Goal: Task Accomplishment & Management: Complete application form

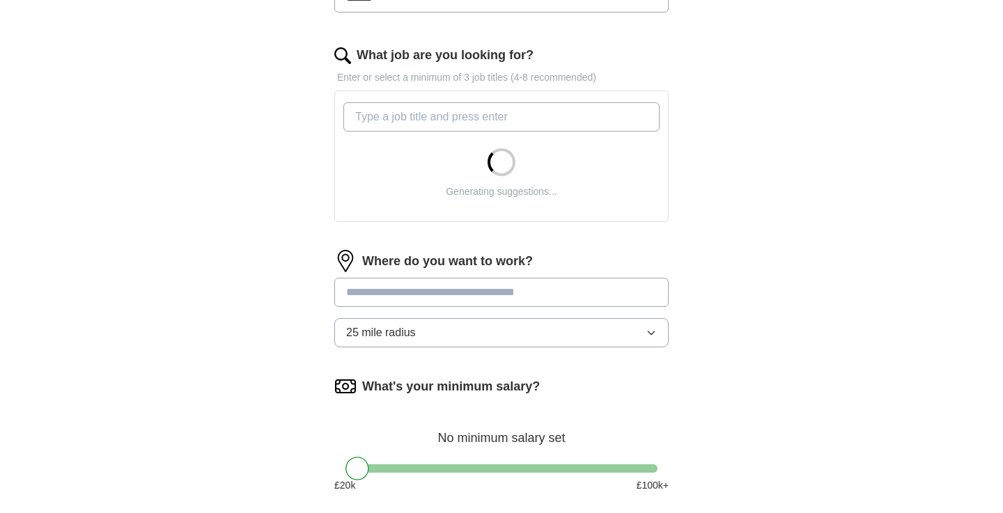
scroll to position [422, 0]
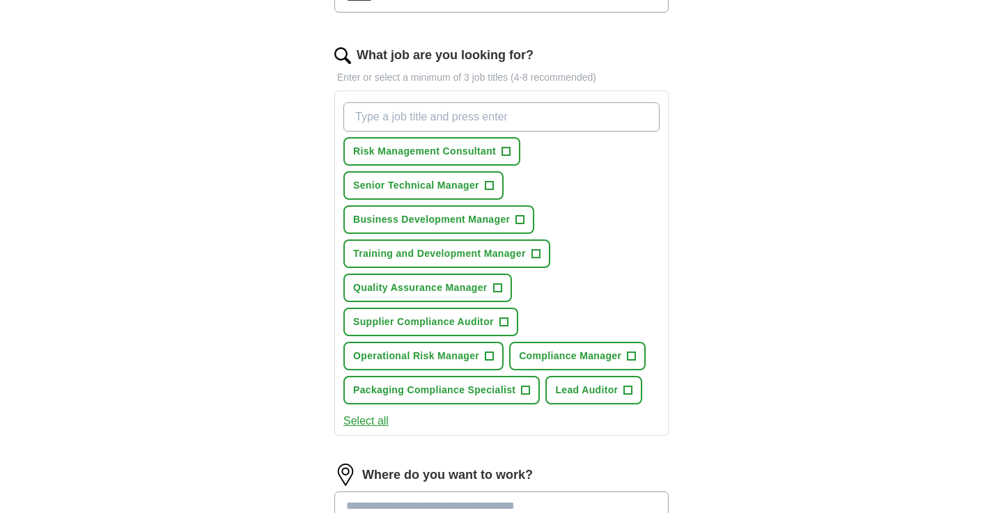
click at [515, 266] on button "Training and Development Manager +" at bounding box center [446, 254] width 207 height 29
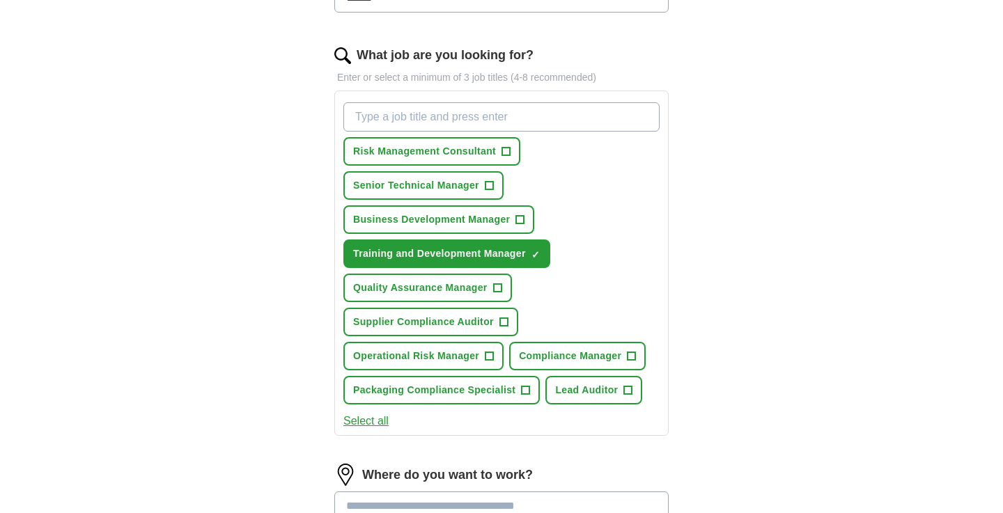
click at [431, 325] on span "Supplier Compliance Auditor" at bounding box center [423, 322] width 141 height 15
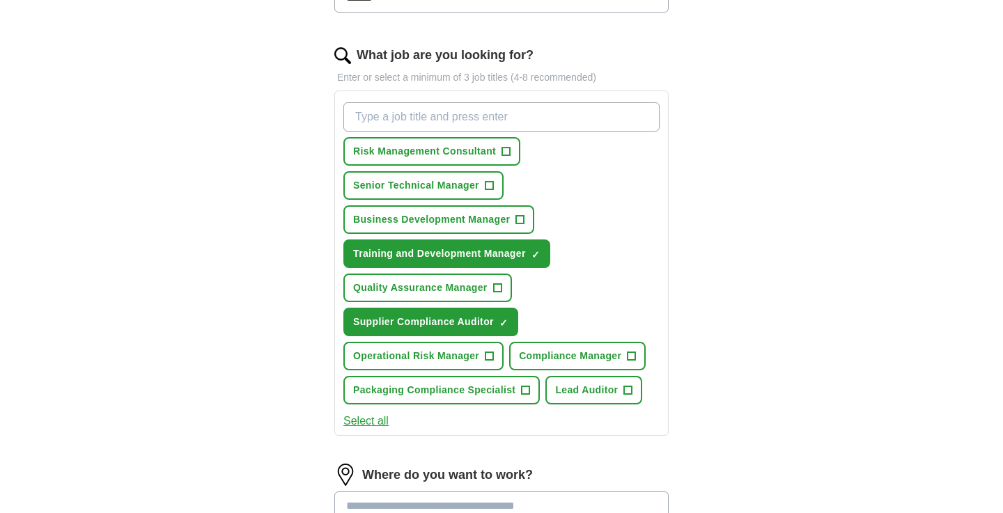
click at [0, 0] on span "×" at bounding box center [0, 0] width 0 height 0
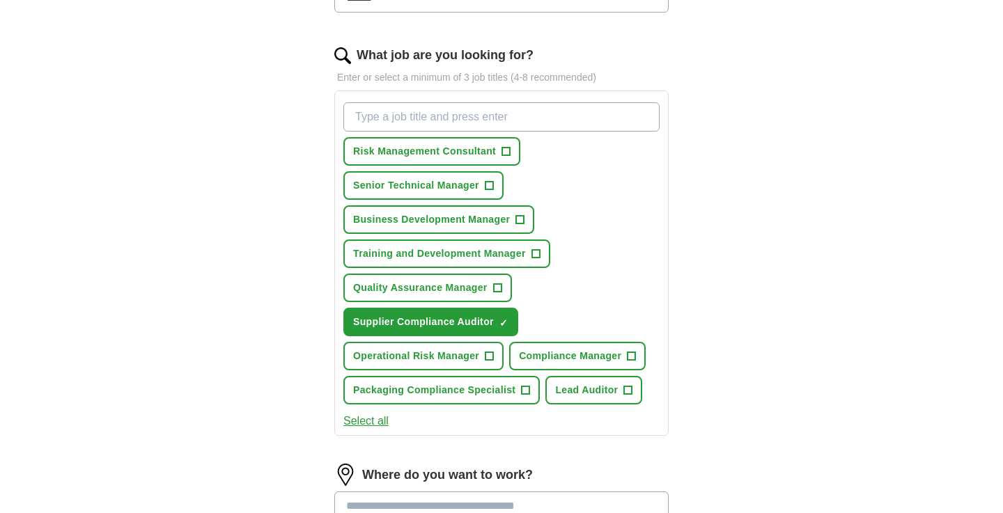
click at [522, 395] on span "+" at bounding box center [526, 390] width 8 height 11
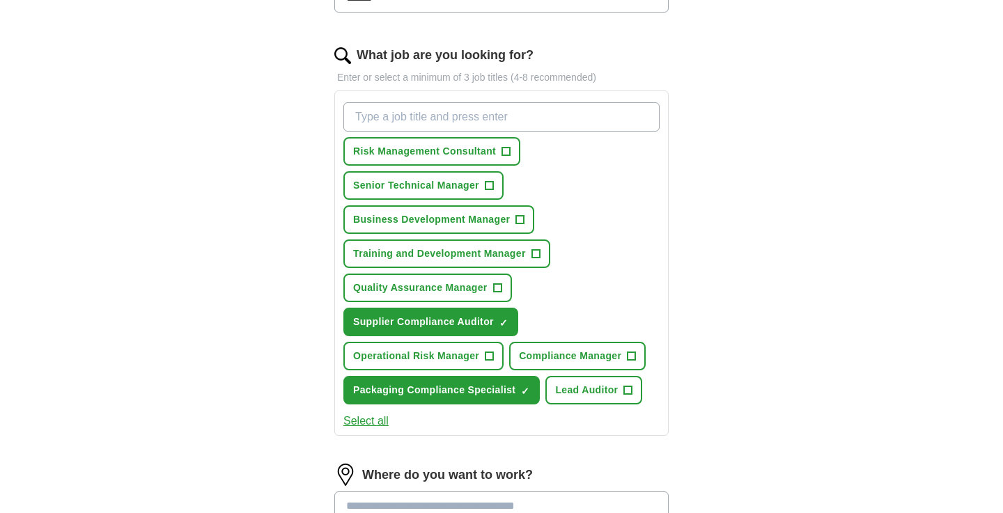
click at [629, 389] on span "+" at bounding box center [628, 390] width 8 height 11
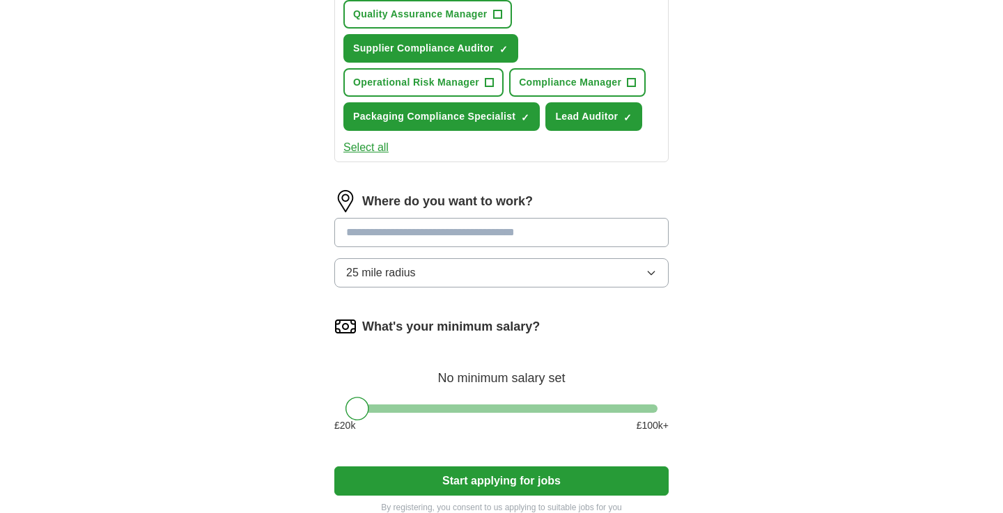
scroll to position [724, 0]
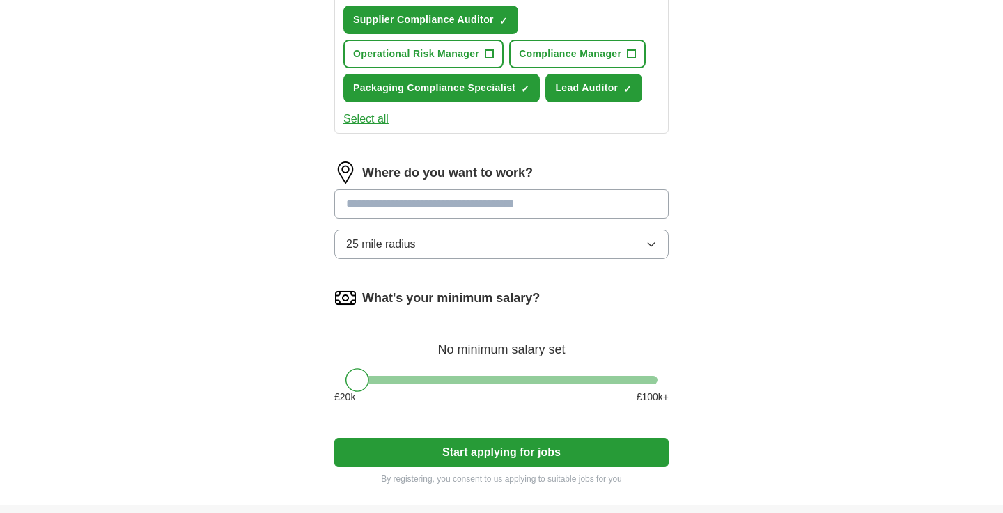
click at [515, 212] on input at bounding box center [501, 203] width 334 height 29
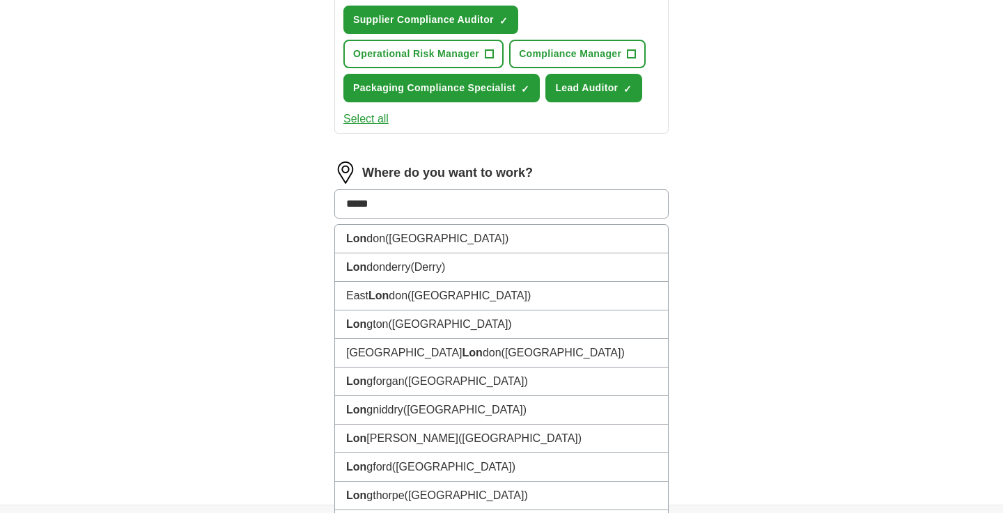
type input "******"
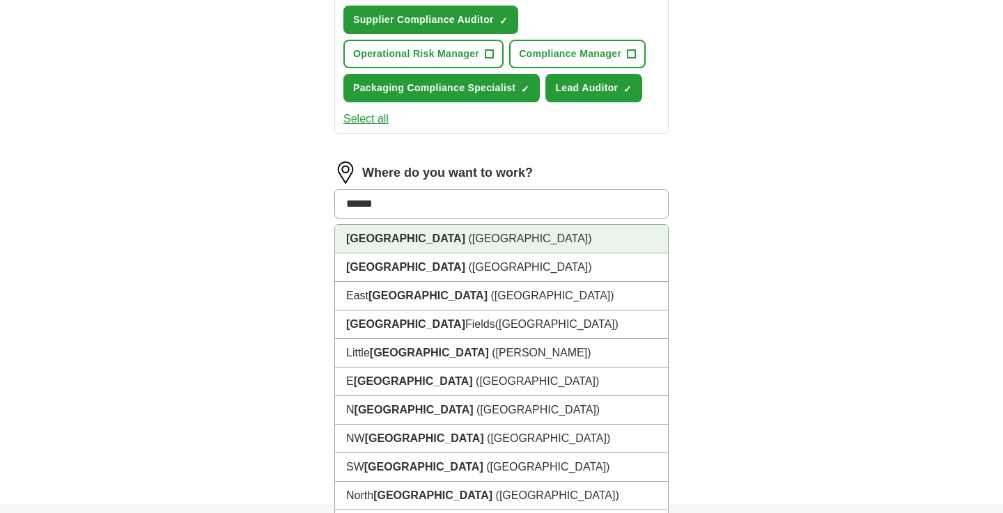
click at [507, 252] on li "[GEOGRAPHIC_DATA] ([GEOGRAPHIC_DATA])" at bounding box center [501, 239] width 333 height 29
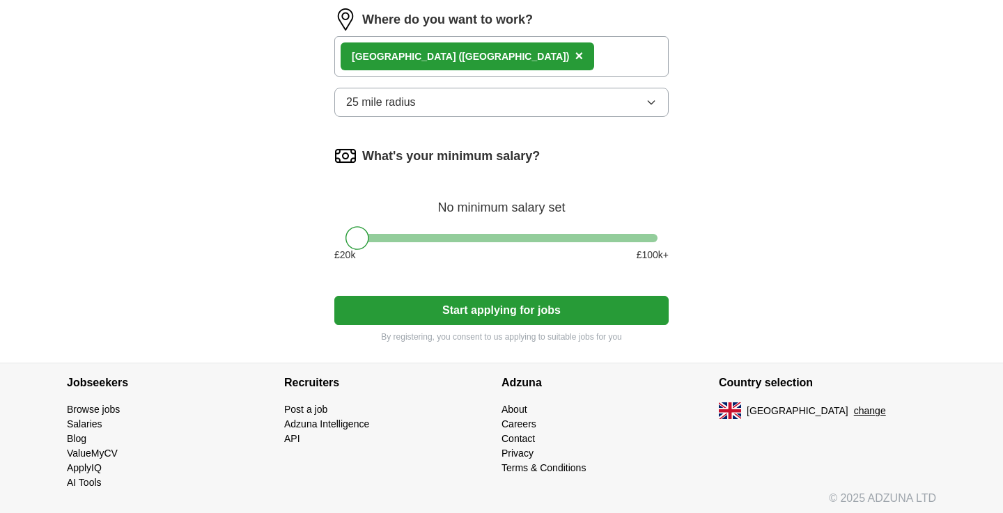
scroll to position [878, 0]
click at [401, 240] on div at bounding box center [501, 238] width 312 height 8
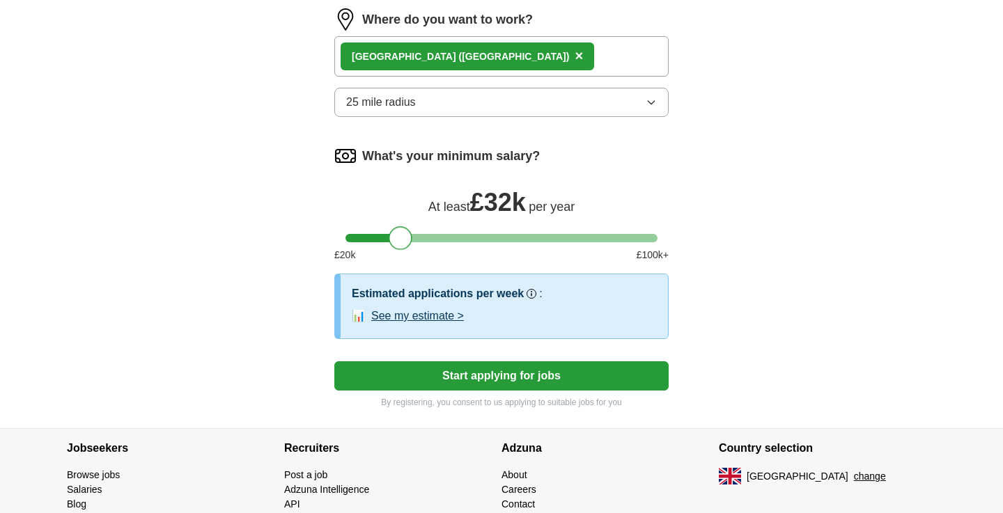
click at [437, 233] on div "What's your minimum salary? At least £ 32k per year £ 20 k £ 100 k+" at bounding box center [501, 209] width 334 height 129
click at [424, 236] on div at bounding box center [501, 238] width 312 height 8
click at [441, 236] on div at bounding box center [501, 238] width 312 height 8
click at [407, 316] on button "See my estimate >" at bounding box center [417, 316] width 93 height 17
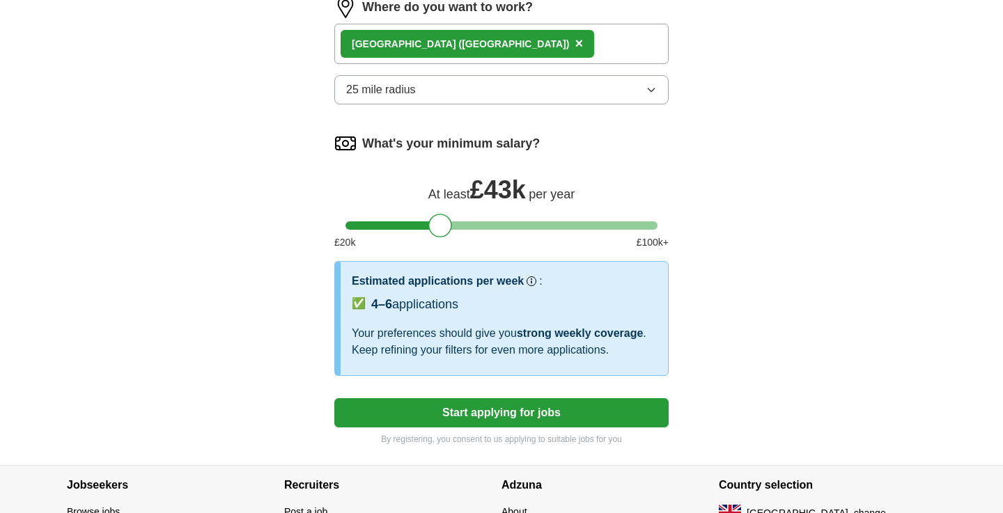
scroll to position [893, 0]
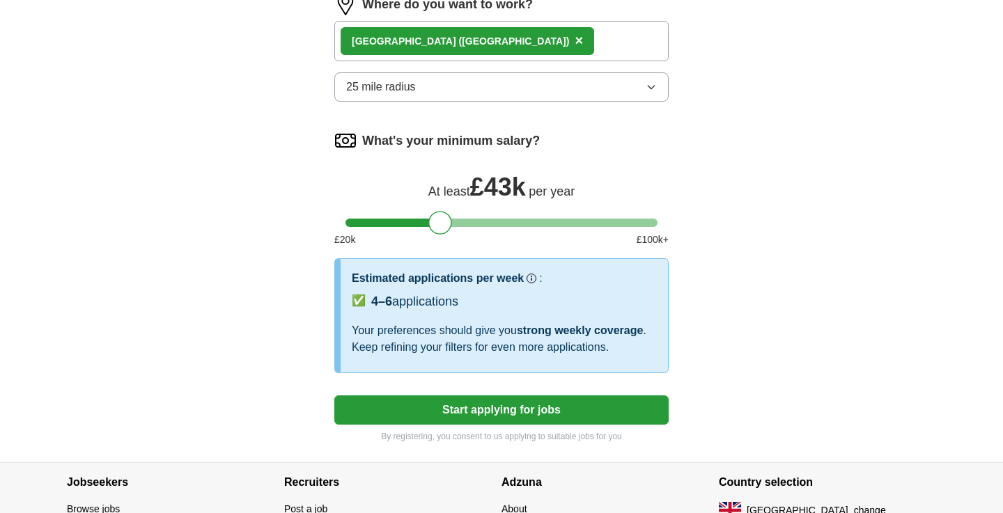
click at [485, 413] on button "Start applying for jobs" at bounding box center [501, 410] width 334 height 29
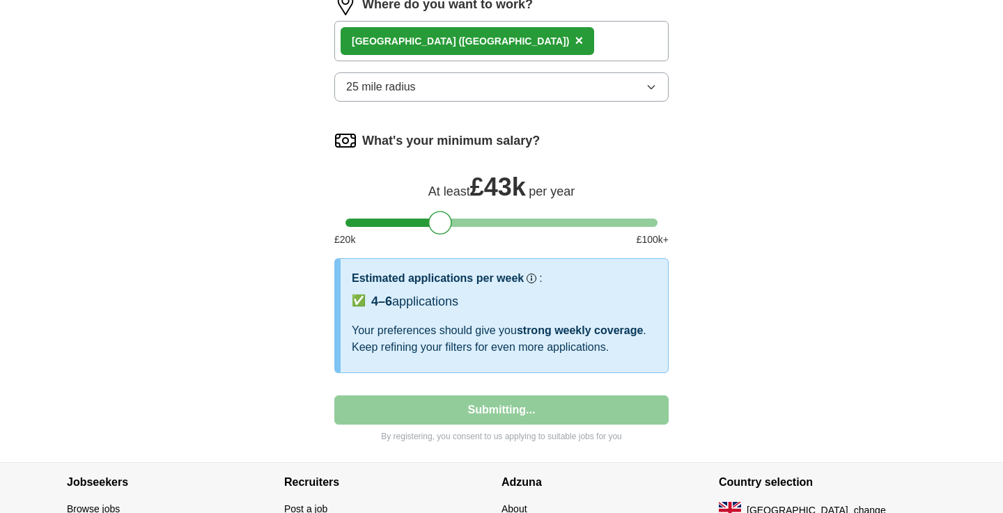
select select "**"
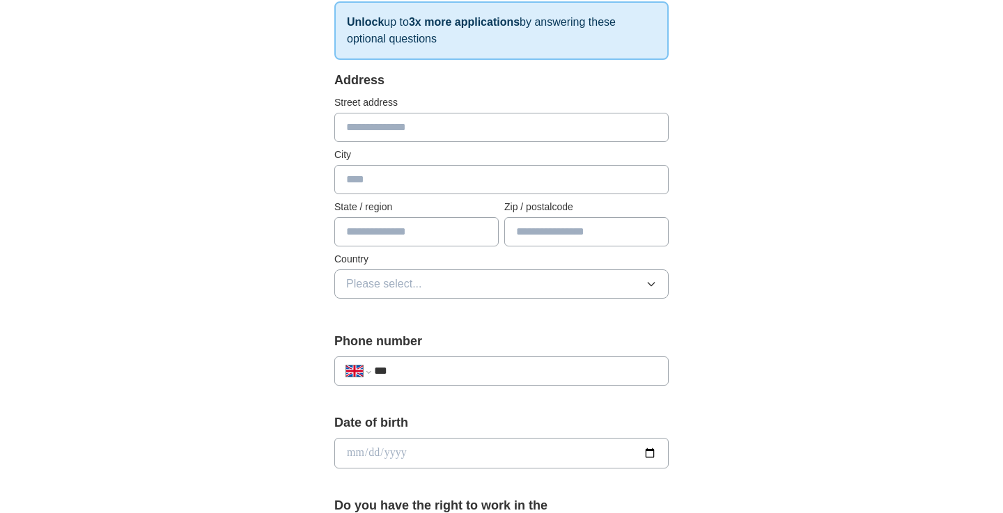
scroll to position [233, 0]
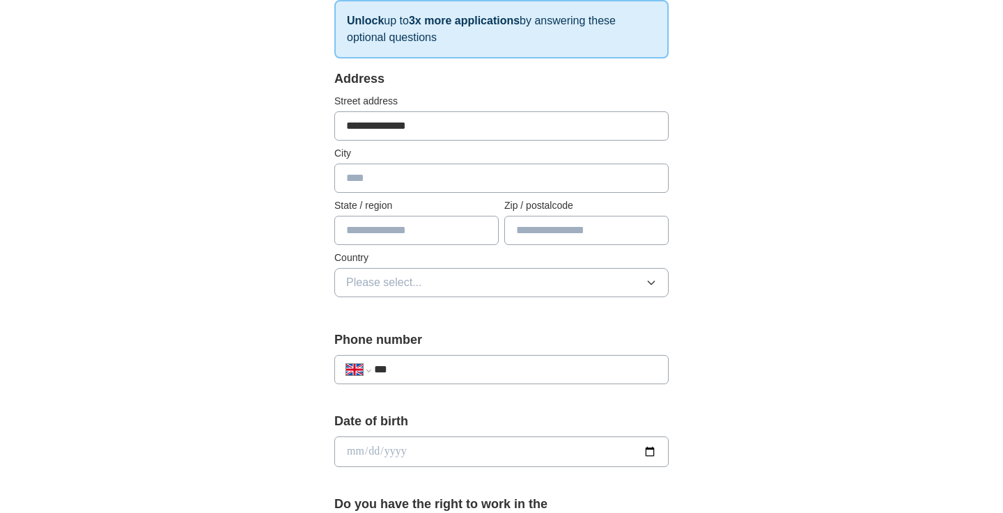
type input "**********"
type input "******"
type input "*****"
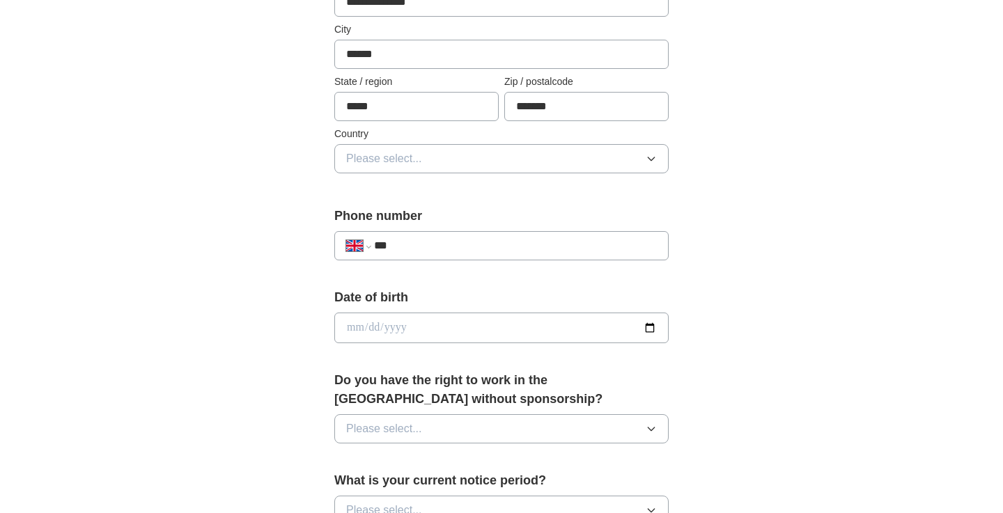
scroll to position [405, 0]
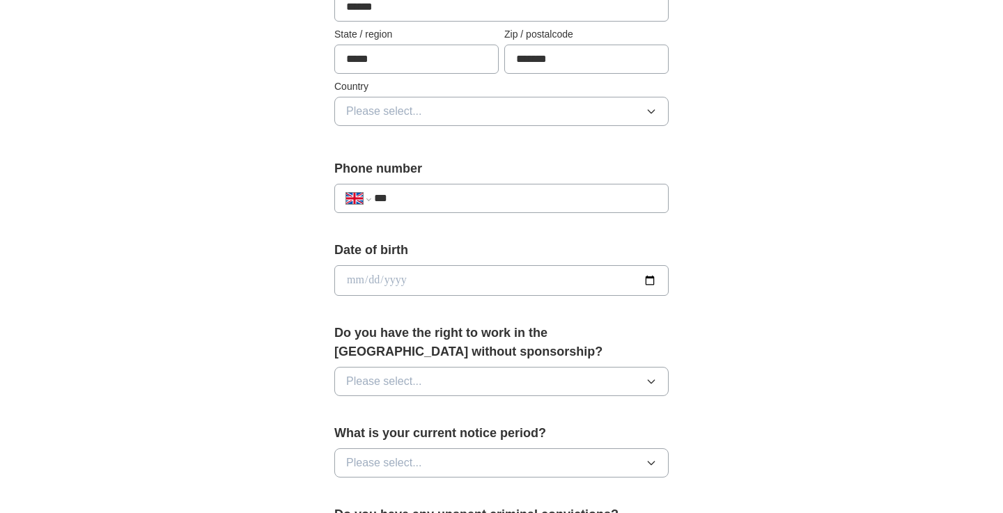
type input "*******"
click at [635, 115] on button "Please select..." at bounding box center [501, 111] width 334 height 29
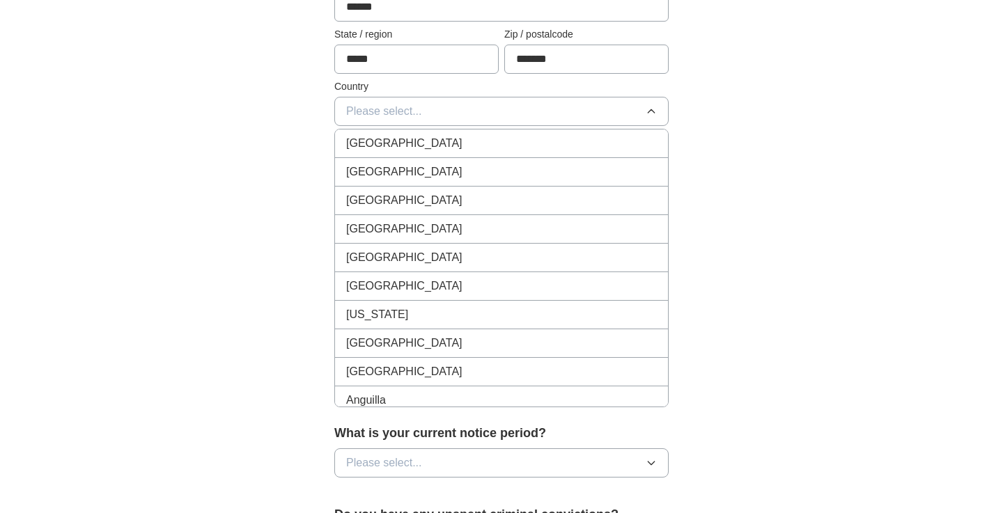
click at [607, 133] on li "[GEOGRAPHIC_DATA]" at bounding box center [501, 144] width 333 height 29
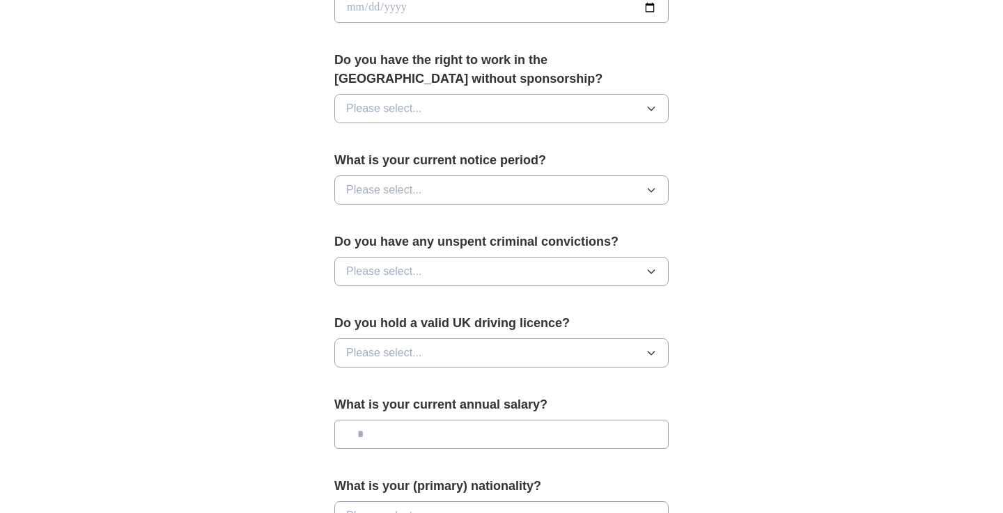
scroll to position [694, 0]
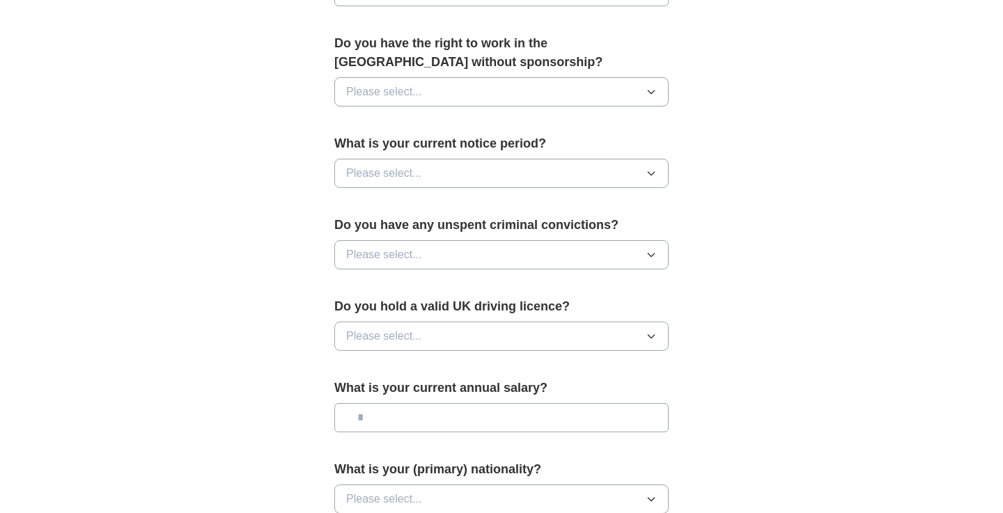
click at [593, 99] on button "Please select..." at bounding box center [501, 91] width 334 height 29
click at [578, 120] on div "Yes" at bounding box center [501, 124] width 311 height 17
click at [554, 175] on button "Please select..." at bounding box center [501, 173] width 334 height 29
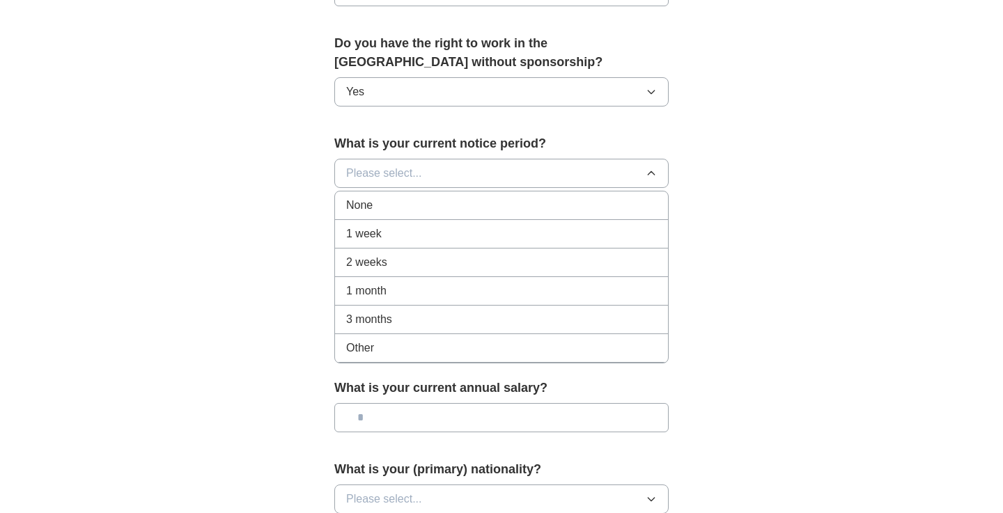
click at [540, 212] on div "None" at bounding box center [501, 205] width 311 height 17
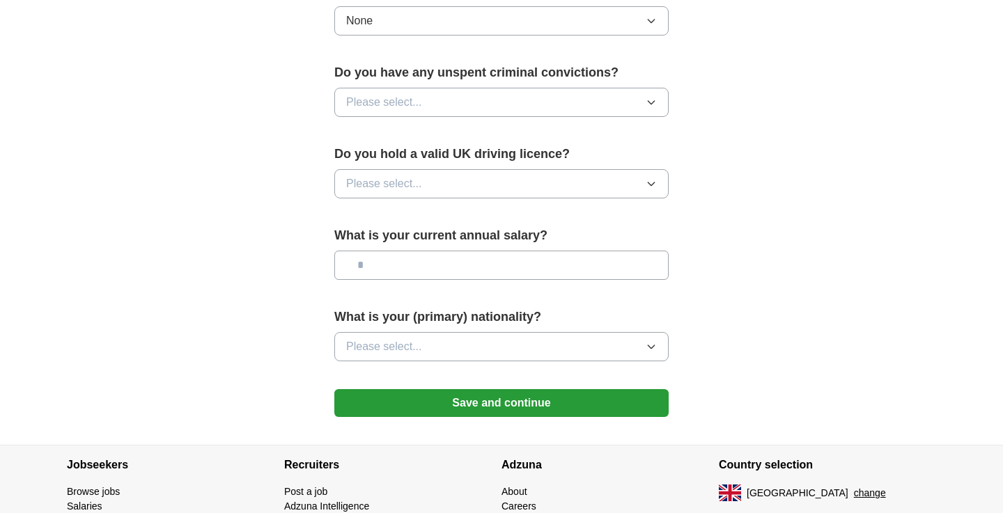
scroll to position [864, 0]
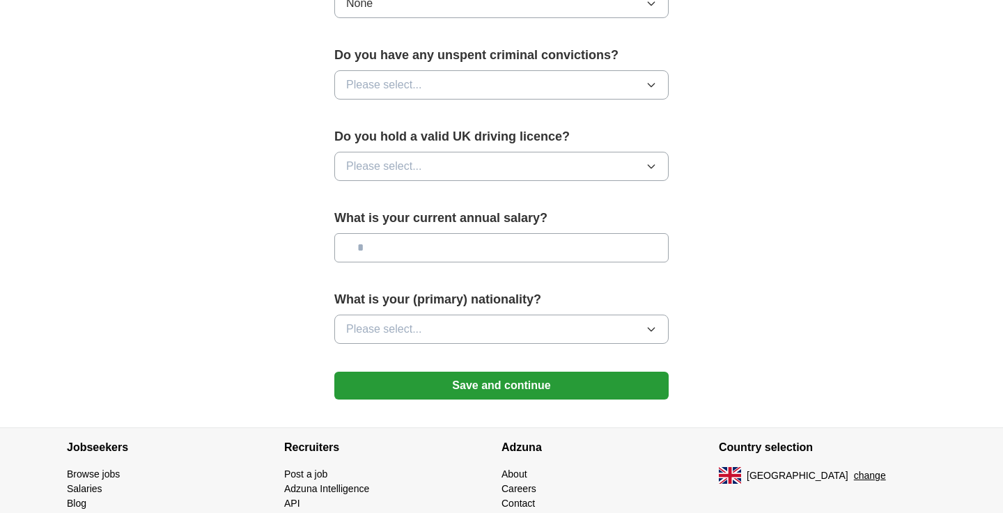
click at [575, 75] on button "Please select..." at bounding box center [501, 84] width 334 height 29
click at [554, 141] on div "No" at bounding box center [501, 145] width 311 height 17
click at [550, 163] on button "Please select..." at bounding box center [501, 166] width 334 height 29
click at [540, 189] on li "Yes" at bounding box center [501, 199] width 333 height 29
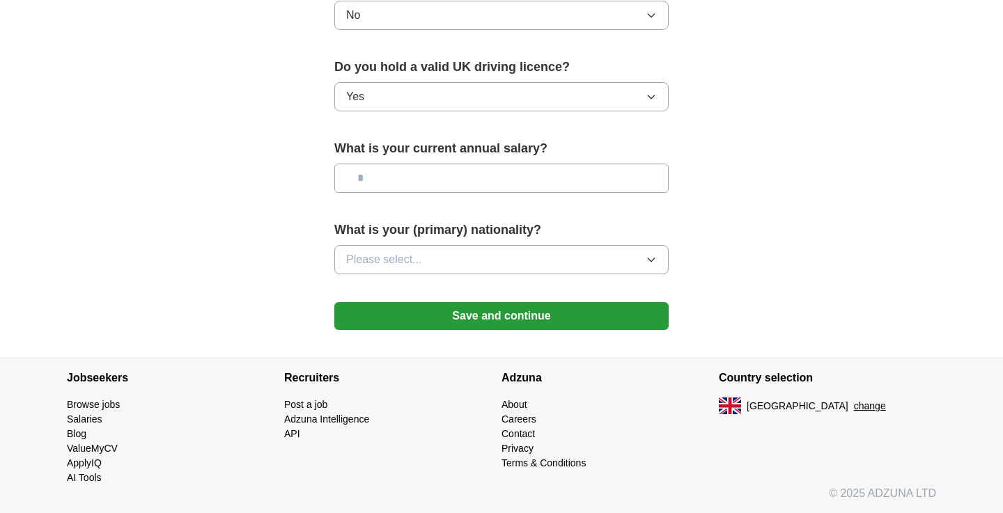
scroll to position [935, 0]
click at [515, 180] on input "text" at bounding box center [501, 178] width 334 height 29
type input "*******"
click at [519, 270] on button "Please select..." at bounding box center [501, 259] width 334 height 29
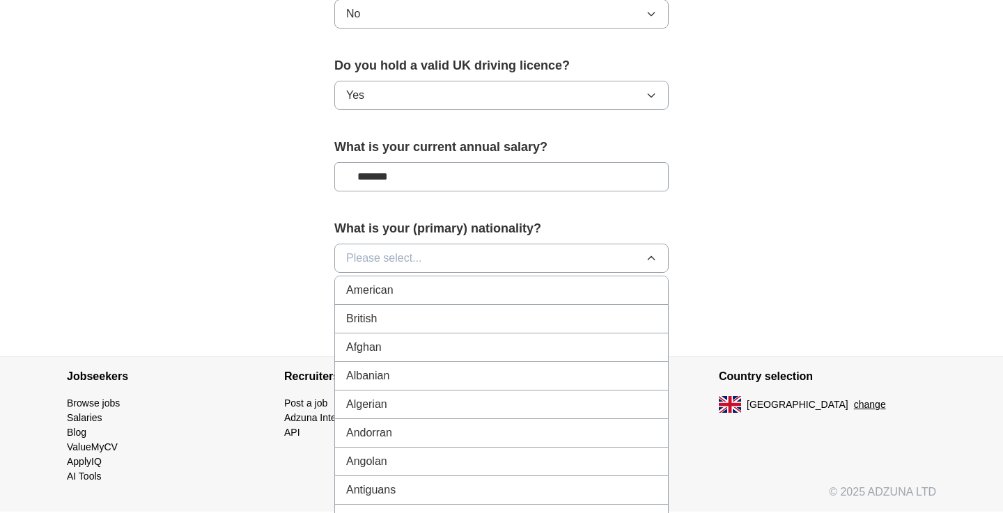
click at [509, 327] on div "British" at bounding box center [501, 319] width 311 height 17
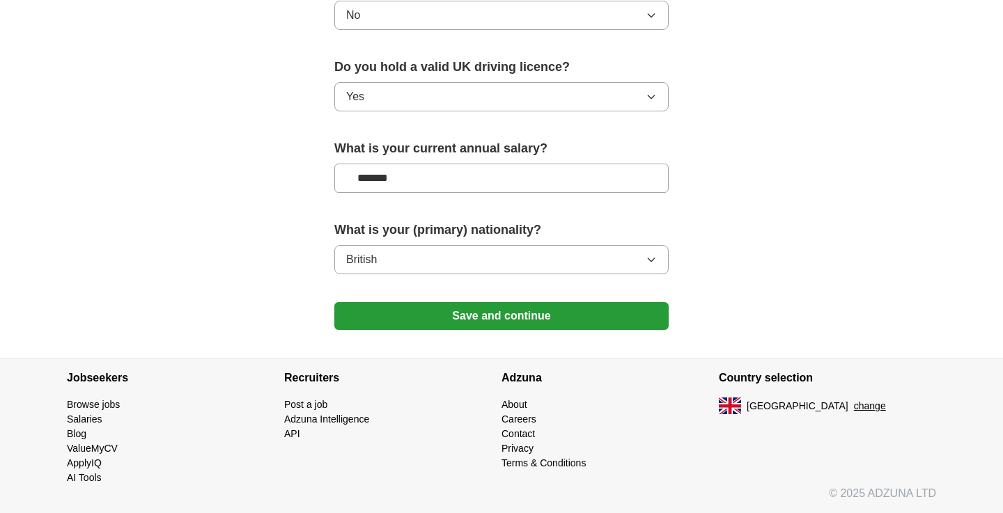
click at [506, 319] on button "Save and continue" at bounding box center [501, 316] width 334 height 28
